Goal: Task Accomplishment & Management: Complete application form

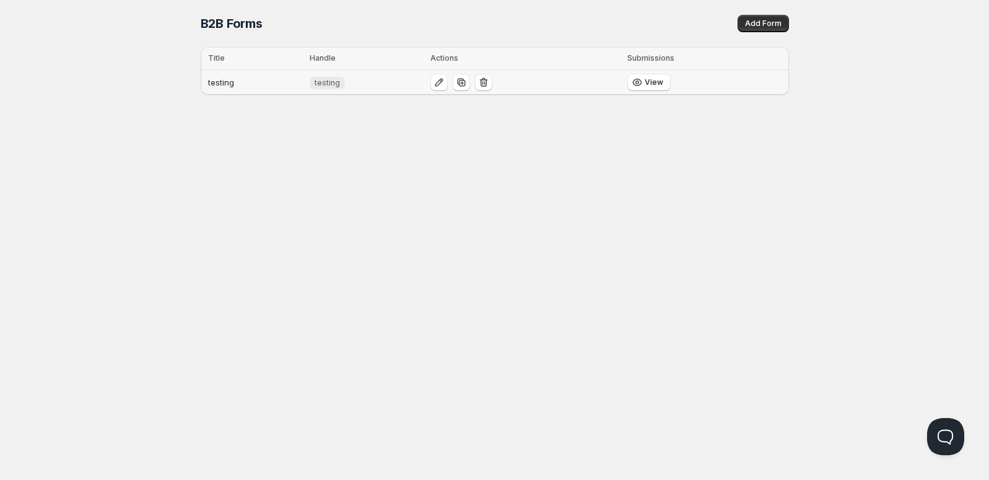
click at [260, 86] on td "testing" at bounding box center [253, 82] width 105 height 25
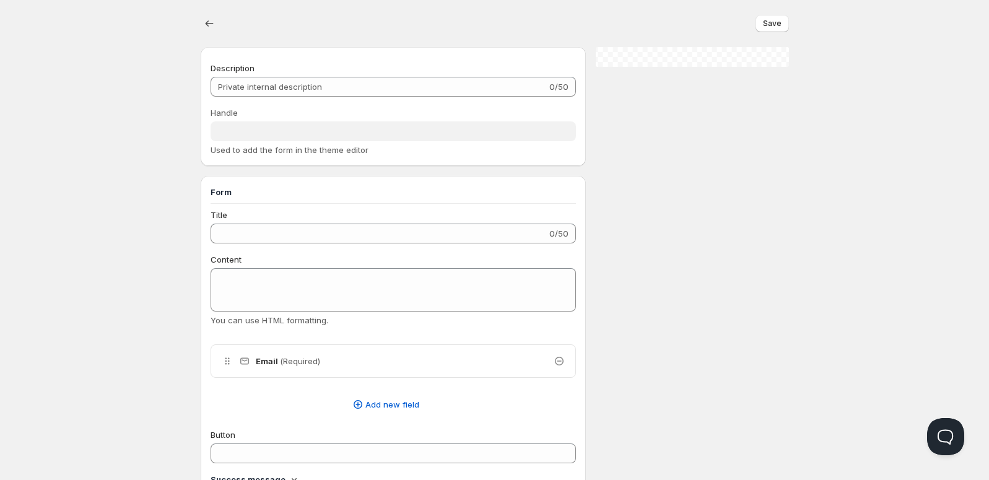
type input "testing"
type input "Registration form"
type textarea "contents"
type input "submit"
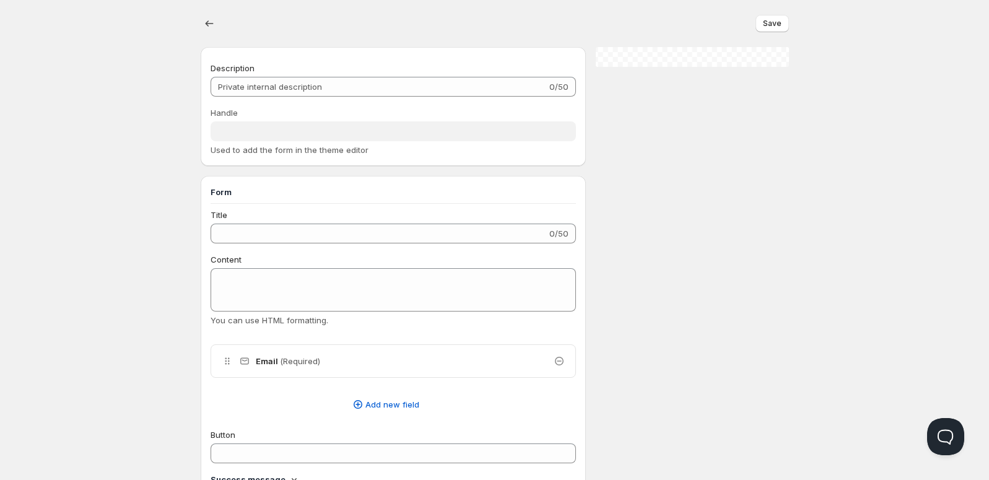
radio input "true"
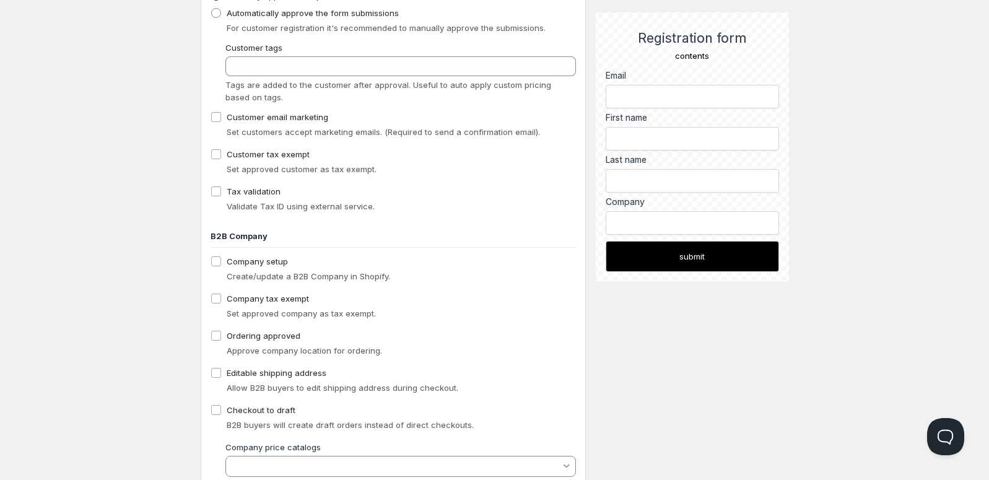
scroll to position [773, 0]
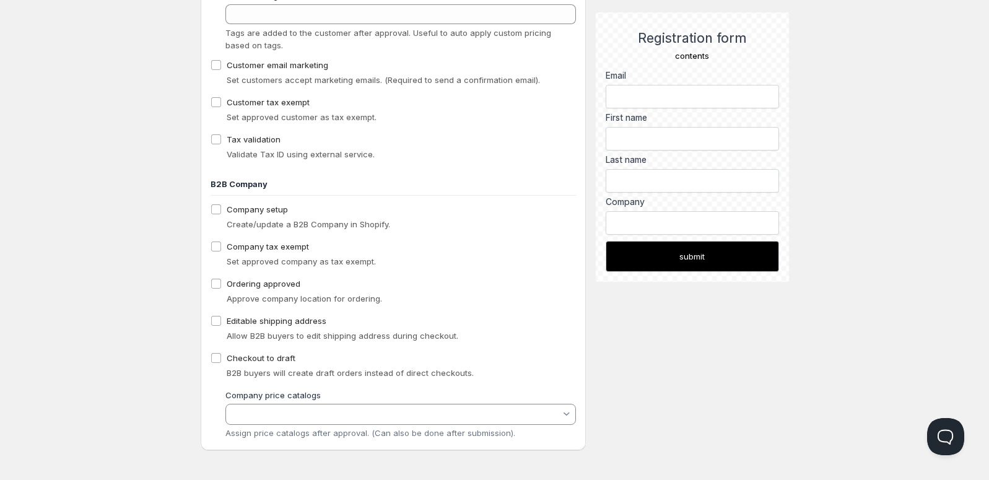
click at [251, 413] on input "Company price catalogs" at bounding box center [395, 414] width 332 height 15
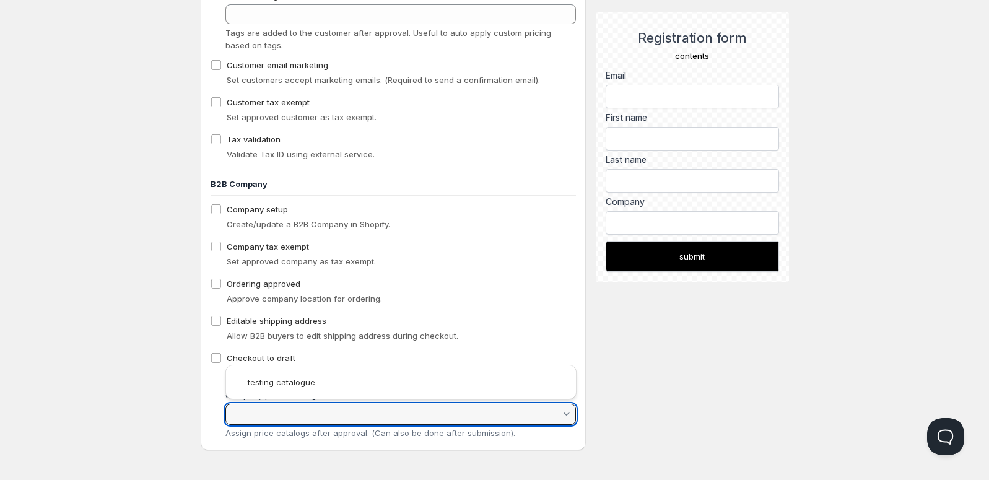
click at [535, 341] on div "Editable shipping address Allow B2B buyers to edit shipping address during chec…" at bounding box center [394, 328] width 366 height 32
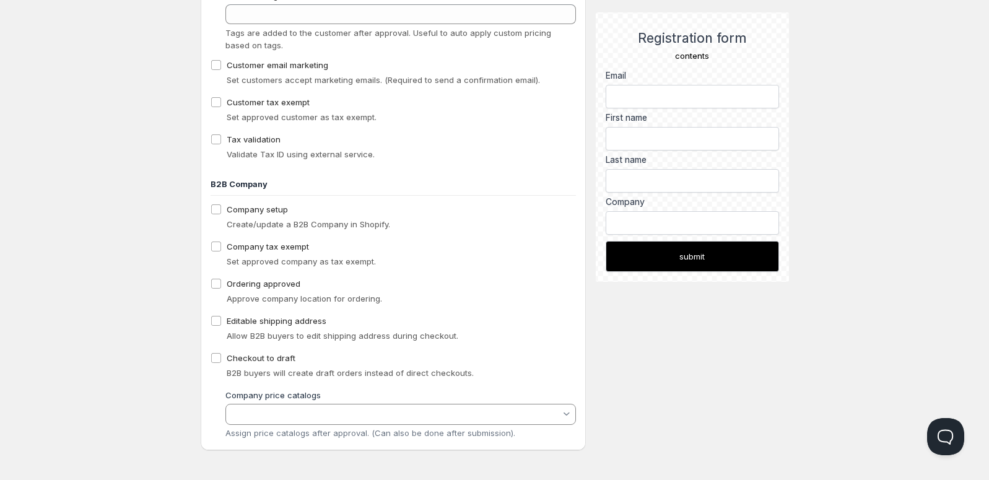
click at [456, 404] on vaadin-multi-select-combo-box-container at bounding box center [400, 414] width 351 height 21
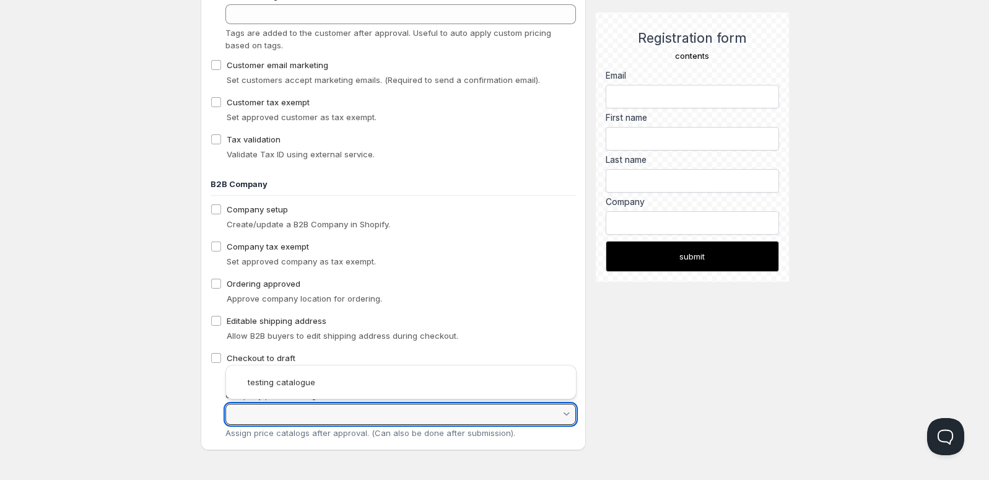
click at [341, 414] on input "Company price catalogs" at bounding box center [395, 414] width 332 height 15
click at [241, 412] on input "Company price catalogs" at bounding box center [395, 414] width 332 height 15
click at [0, 0] on slot "testing catalogue" at bounding box center [0, 0] width 0 height 0
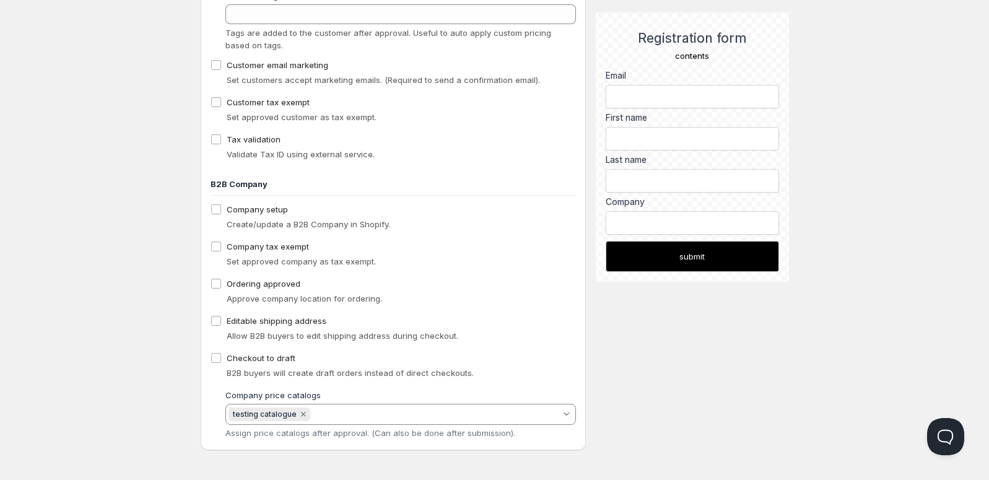
click at [585, 397] on div "Workflow Approval Manually approve or reject the form submissions Automatically…" at bounding box center [394, 168] width 386 height 563
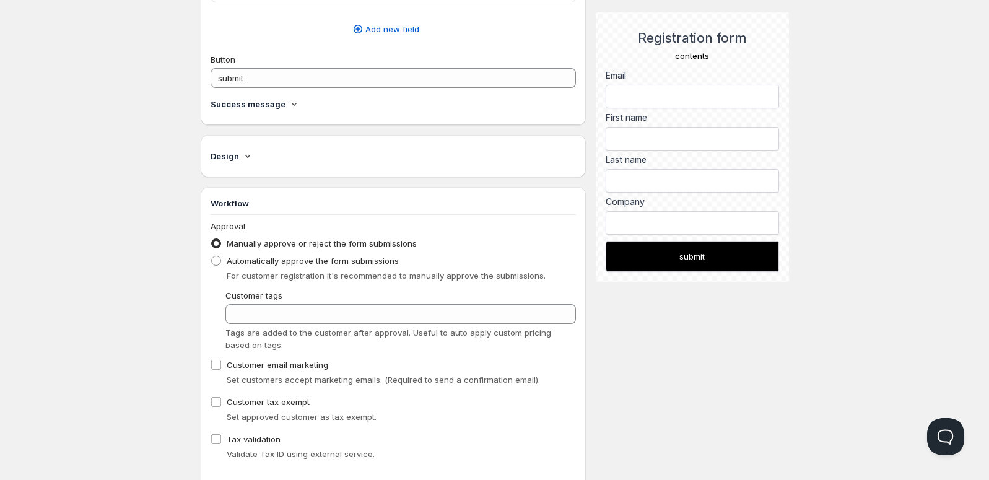
scroll to position [458, 0]
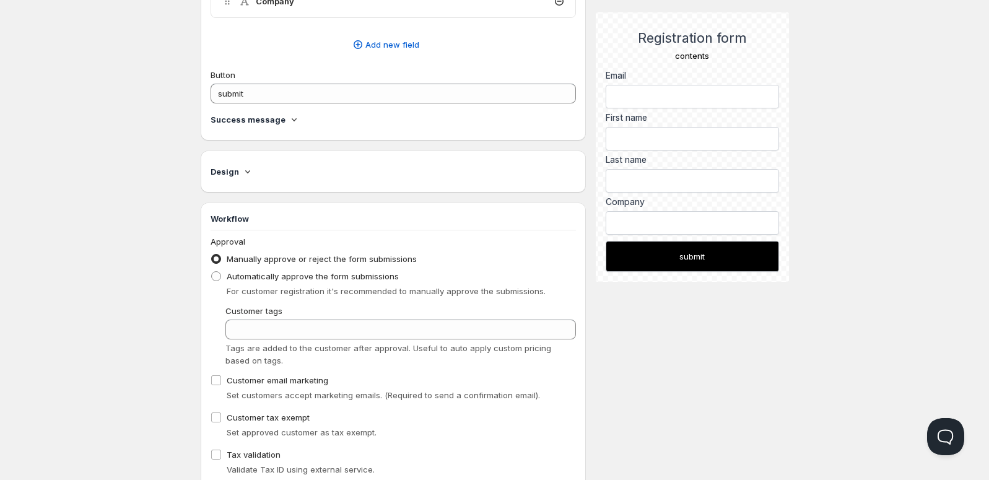
click at [248, 162] on div "Design" at bounding box center [394, 171] width 366 height 22
click at [248, 178] on div "Design" at bounding box center [394, 173] width 366 height 17
click at [246, 173] on icon at bounding box center [248, 171] width 12 height 12
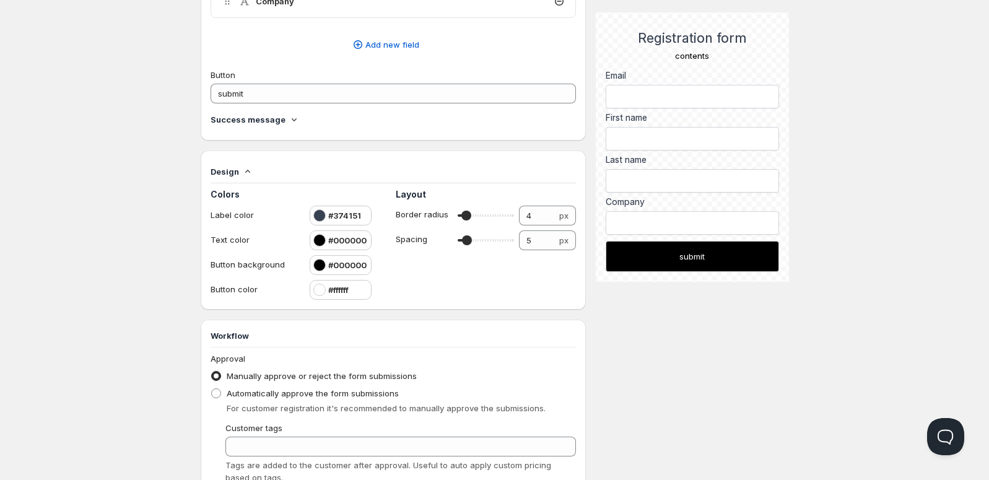
click at [246, 173] on icon at bounding box center [248, 171] width 12 height 12
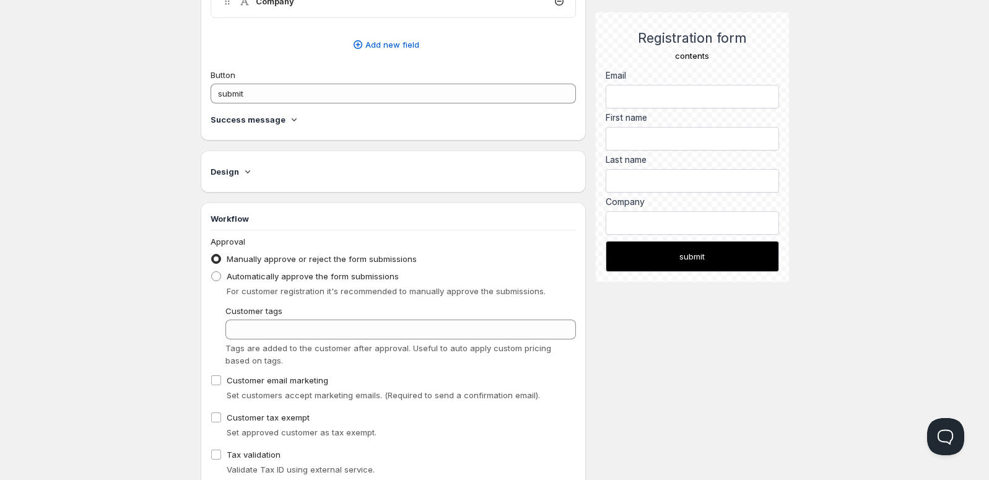
click at [273, 114] on h4 "Success message" at bounding box center [248, 119] width 75 height 12
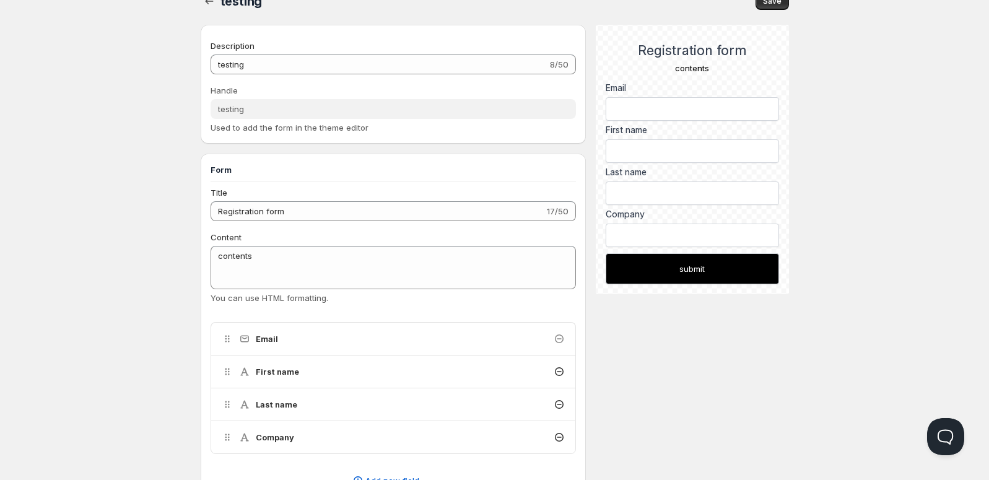
scroll to position [0, 0]
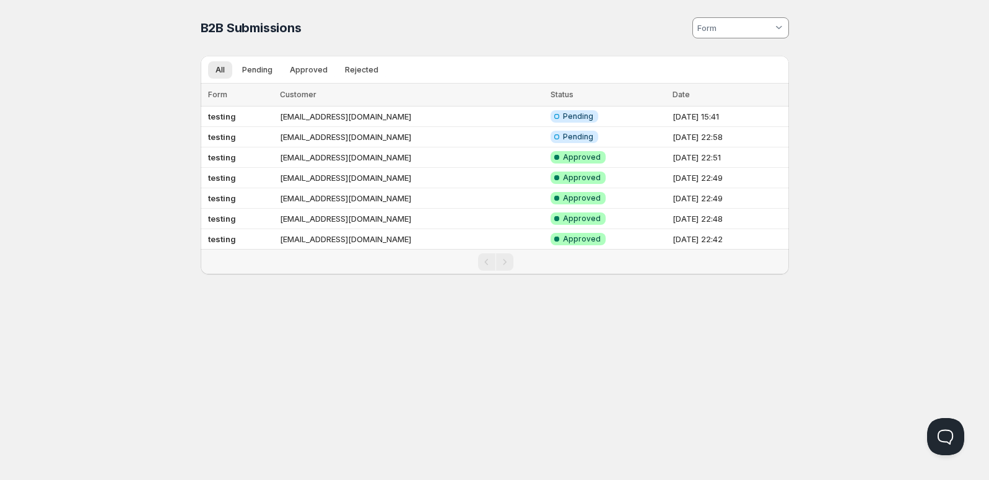
click at [124, 247] on div "Home Pricing Price lists Forms Submissions Settings Features Plans B2B Submissi…" at bounding box center [494, 240] width 989 height 480
click at [585, 124] on td "Info Incomplete Pending" at bounding box center [608, 117] width 122 height 20
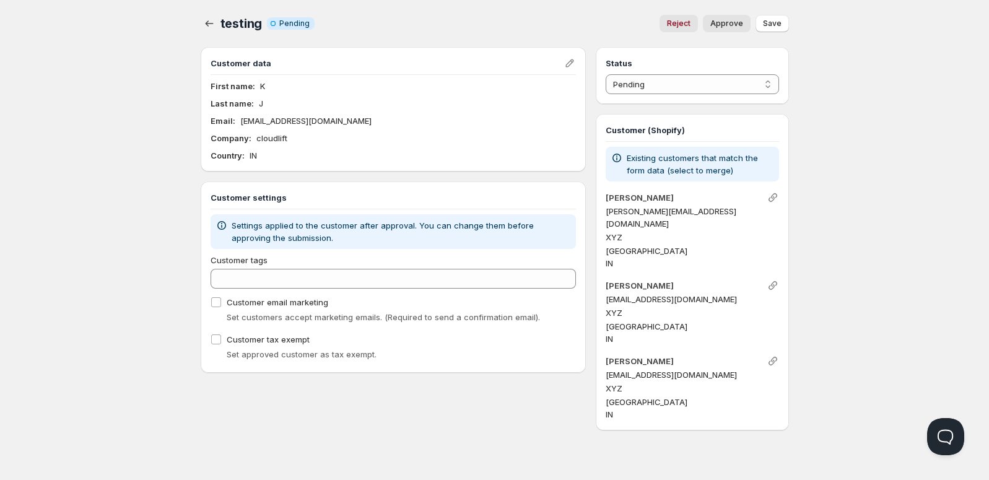
click at [723, 27] on span "Approve" at bounding box center [726, 24] width 33 height 10
select select "1"
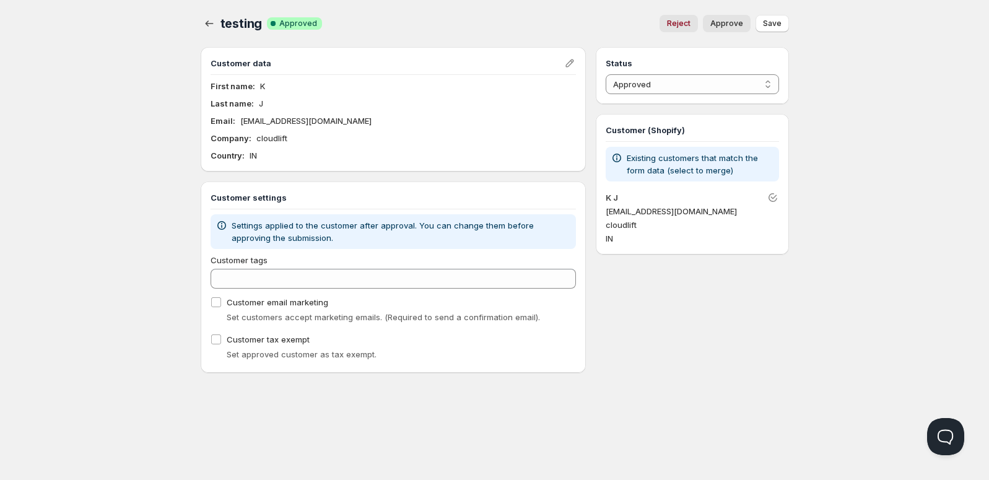
click at [155, 308] on div "Home Pricing Price lists Forms Submissions Settings Features Plans testing. Thi…" at bounding box center [494, 240] width 989 height 480
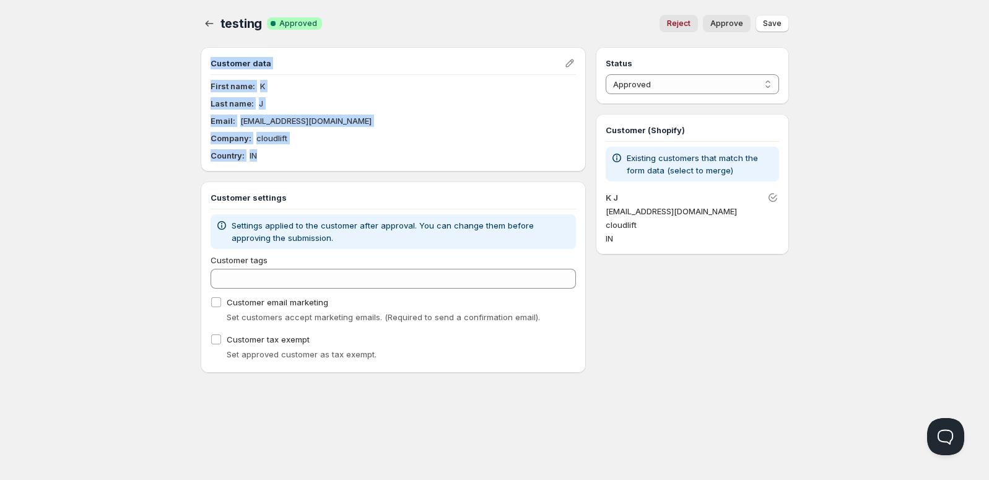
drag, startPoint x: 214, startPoint y: 76, endPoint x: 302, endPoint y: 167, distance: 127.0
click at [302, 171] on div "Customer data First name : K Last name : J Email : KJ@test.com Company : cloudl…" at bounding box center [394, 210] width 386 height 326
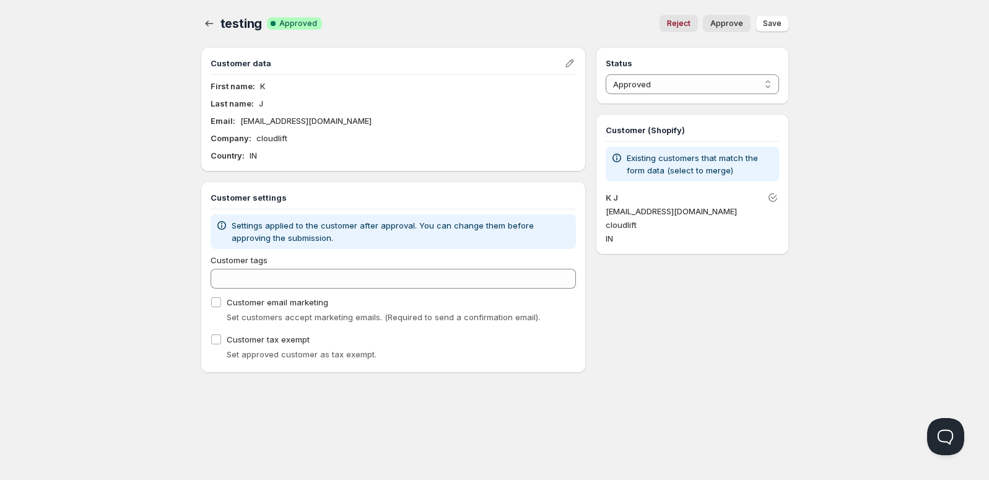
click at [149, 268] on div "Home Pricing Price lists Forms Submissions Settings Features Plans testing. Thi…" at bounding box center [494, 240] width 989 height 480
click at [136, 300] on div "Home Pricing Price lists Forms Submissions Settings Features Plans testing. Thi…" at bounding box center [494, 240] width 989 height 480
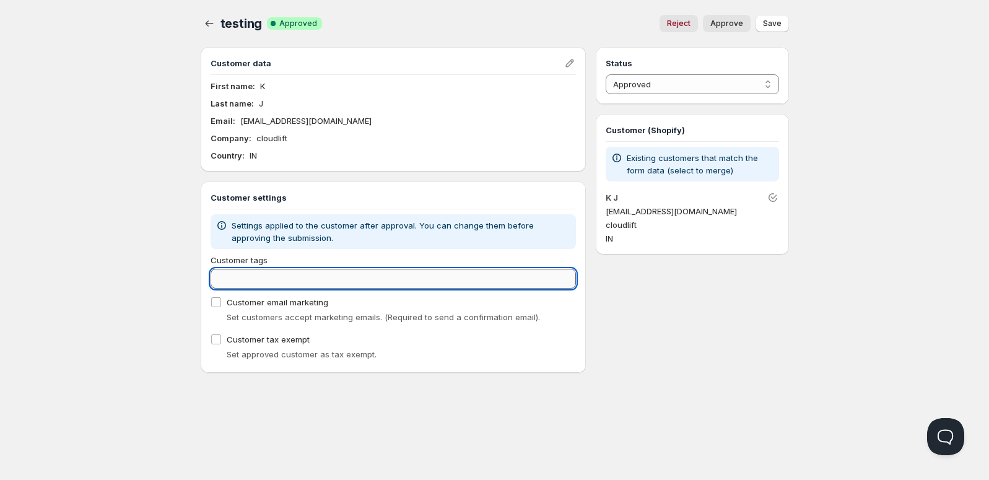
click at [261, 287] on input "Customer tags" at bounding box center [394, 279] width 366 height 20
click at [142, 312] on div "Home Pricing Price lists Forms Submissions Settings Features Plans testing. Thi…" at bounding box center [494, 240] width 989 height 480
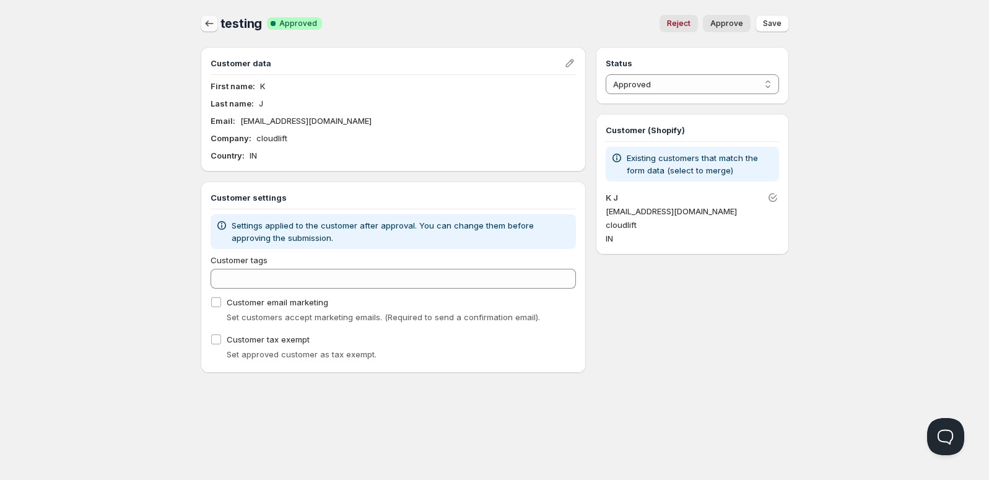
click at [216, 27] on button "button" at bounding box center [209, 23] width 17 height 17
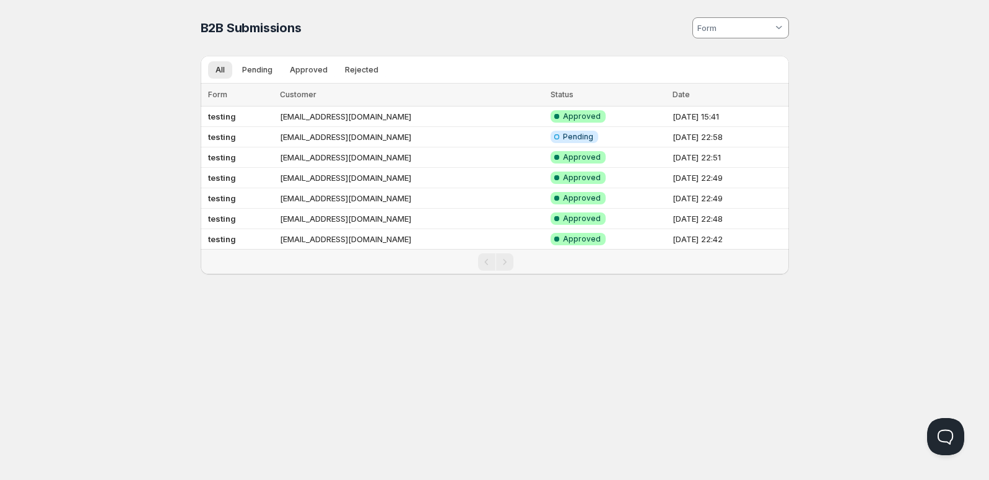
click at [102, 308] on div "Home Pricing Price lists Forms Submissions Settings Features Plans B2B Submissi…" at bounding box center [494, 240] width 989 height 480
